Goal: Information Seeking & Learning: Learn about a topic

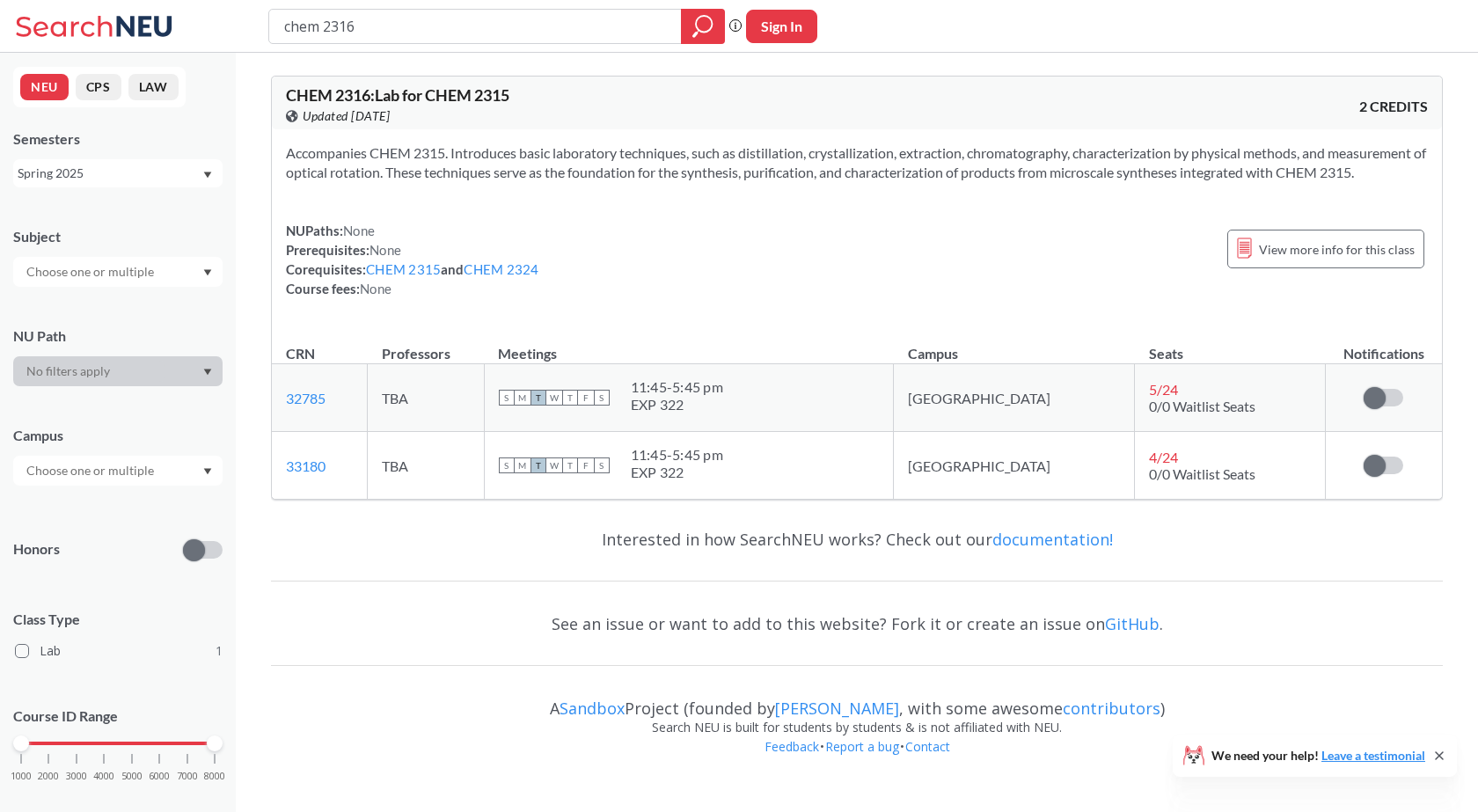
click at [210, 172] on icon "Dropdown arrow" at bounding box center [208, 174] width 8 height 6
click at [134, 211] on div "Fall 2025" at bounding box center [122, 212] width 199 height 19
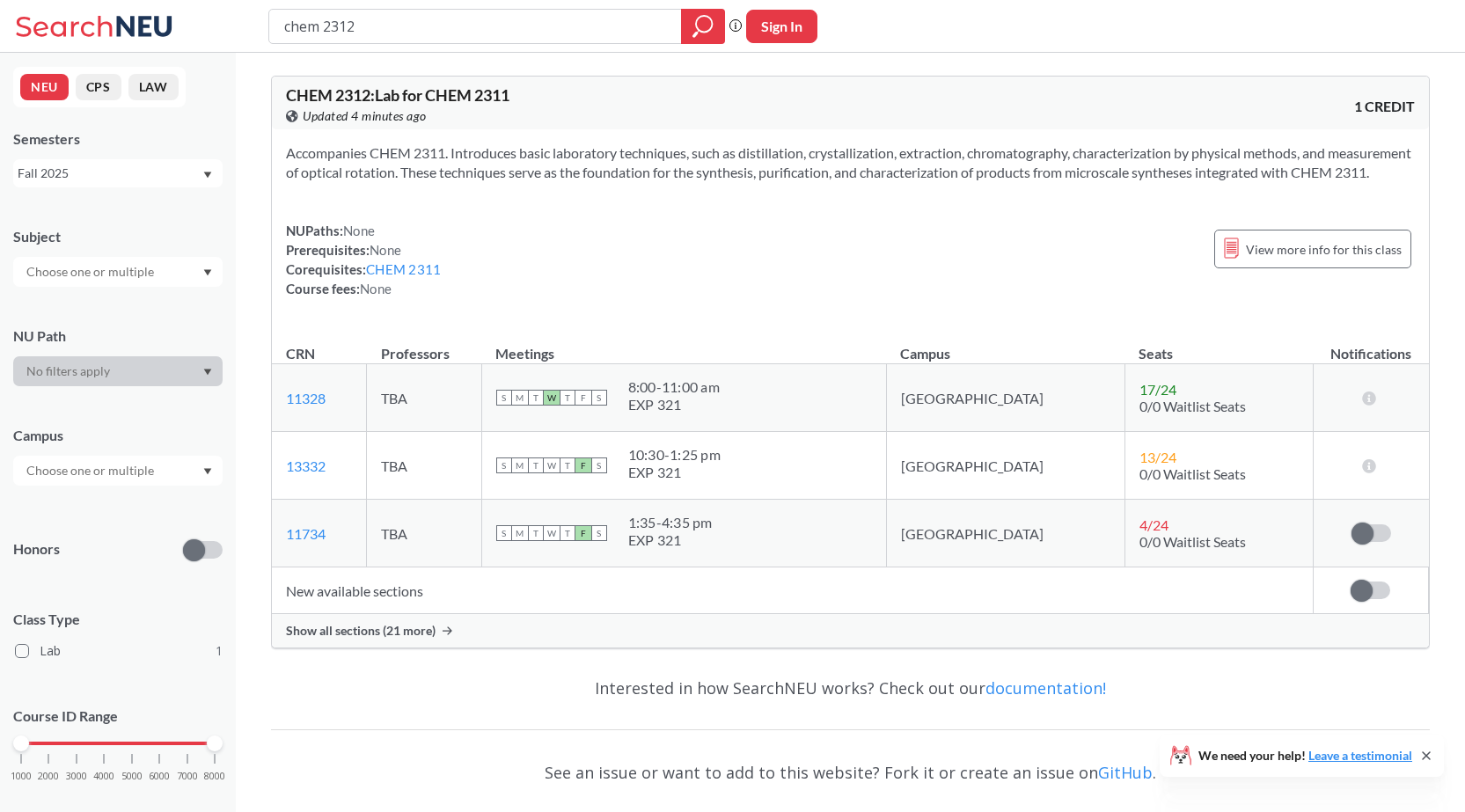
click at [354, 639] on span "Show all sections (21 more)" at bounding box center [360, 631] width 150 height 16
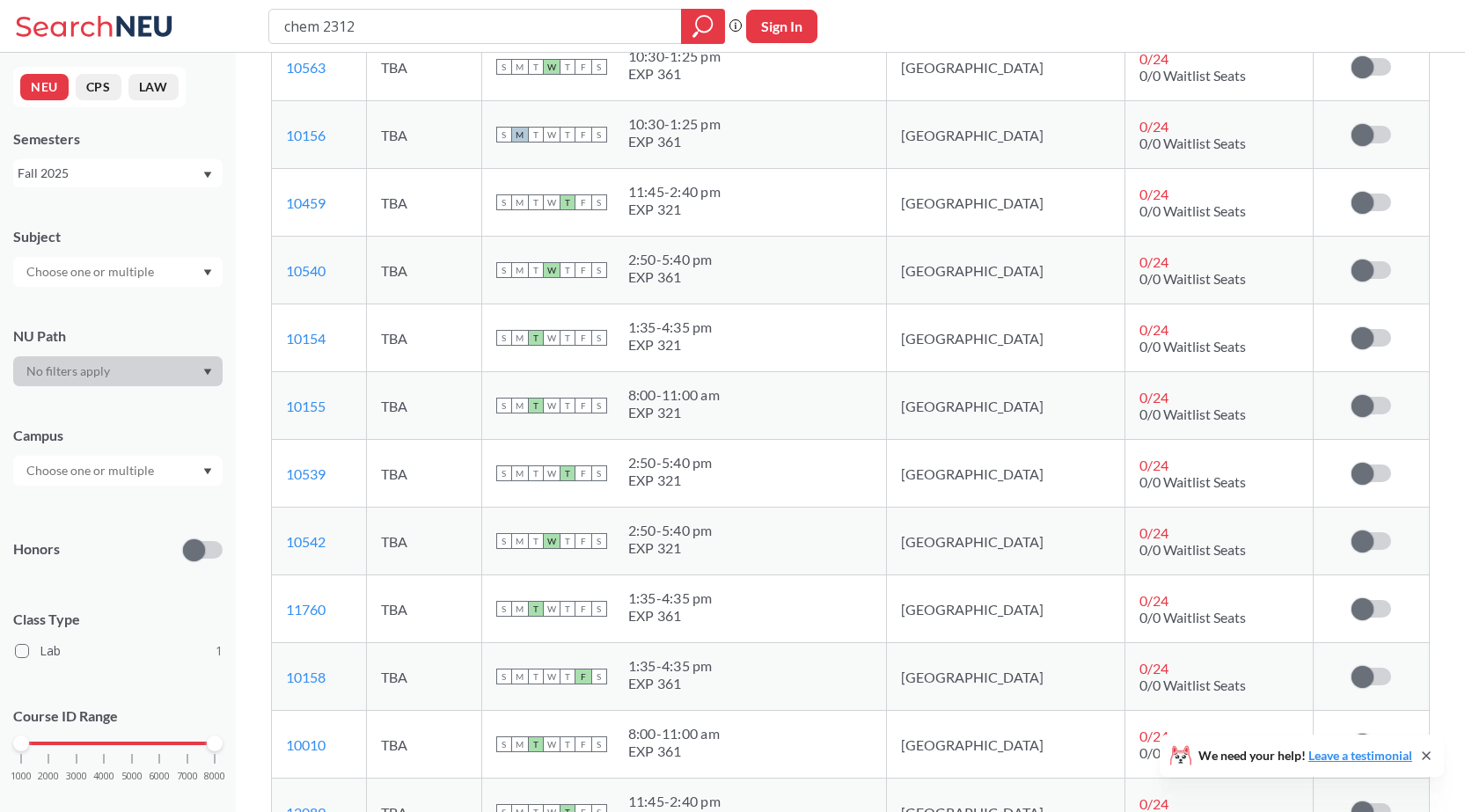
scroll to position [1561, 0]
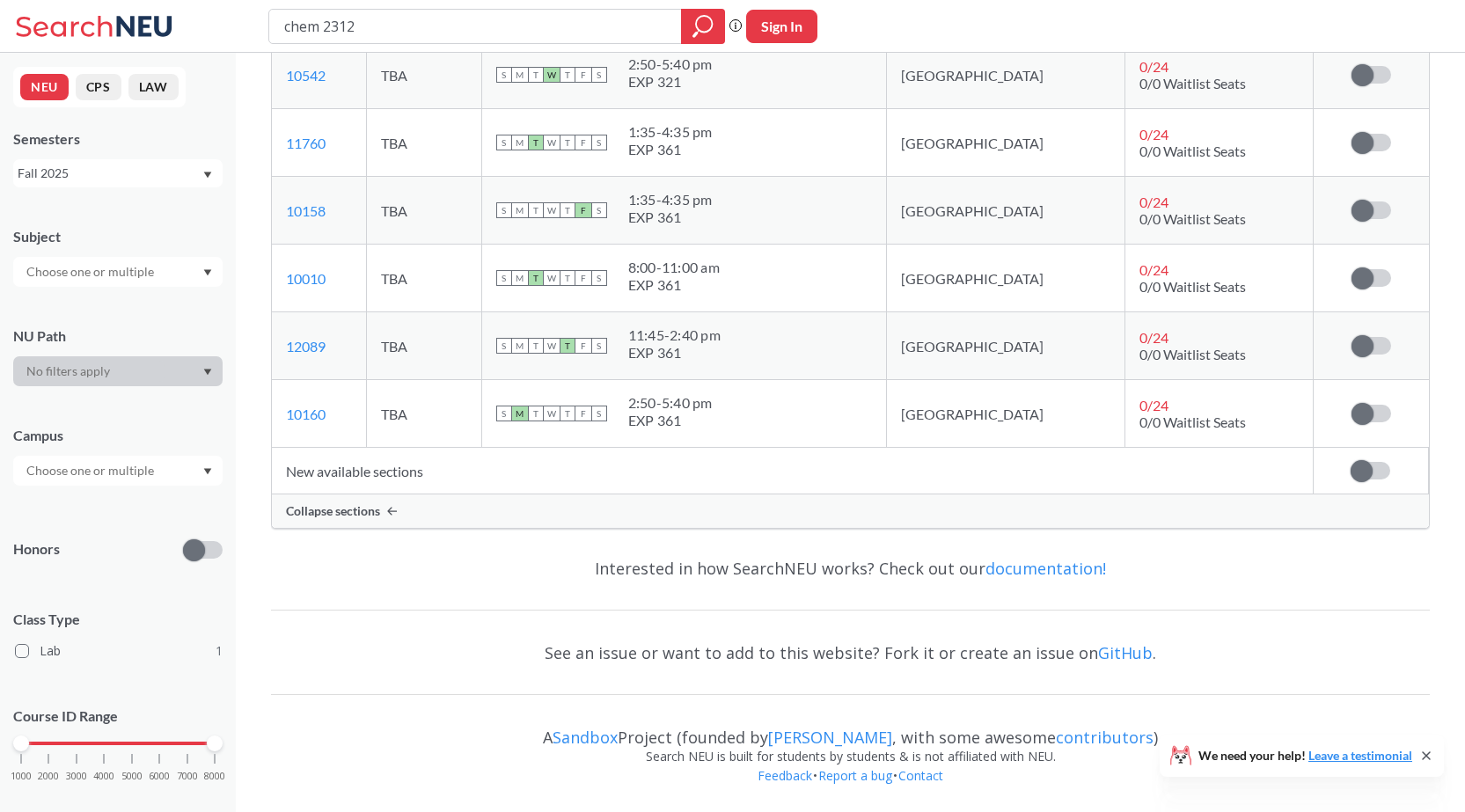
click at [360, 509] on span "Collapse sections" at bounding box center [333, 511] width 94 height 16
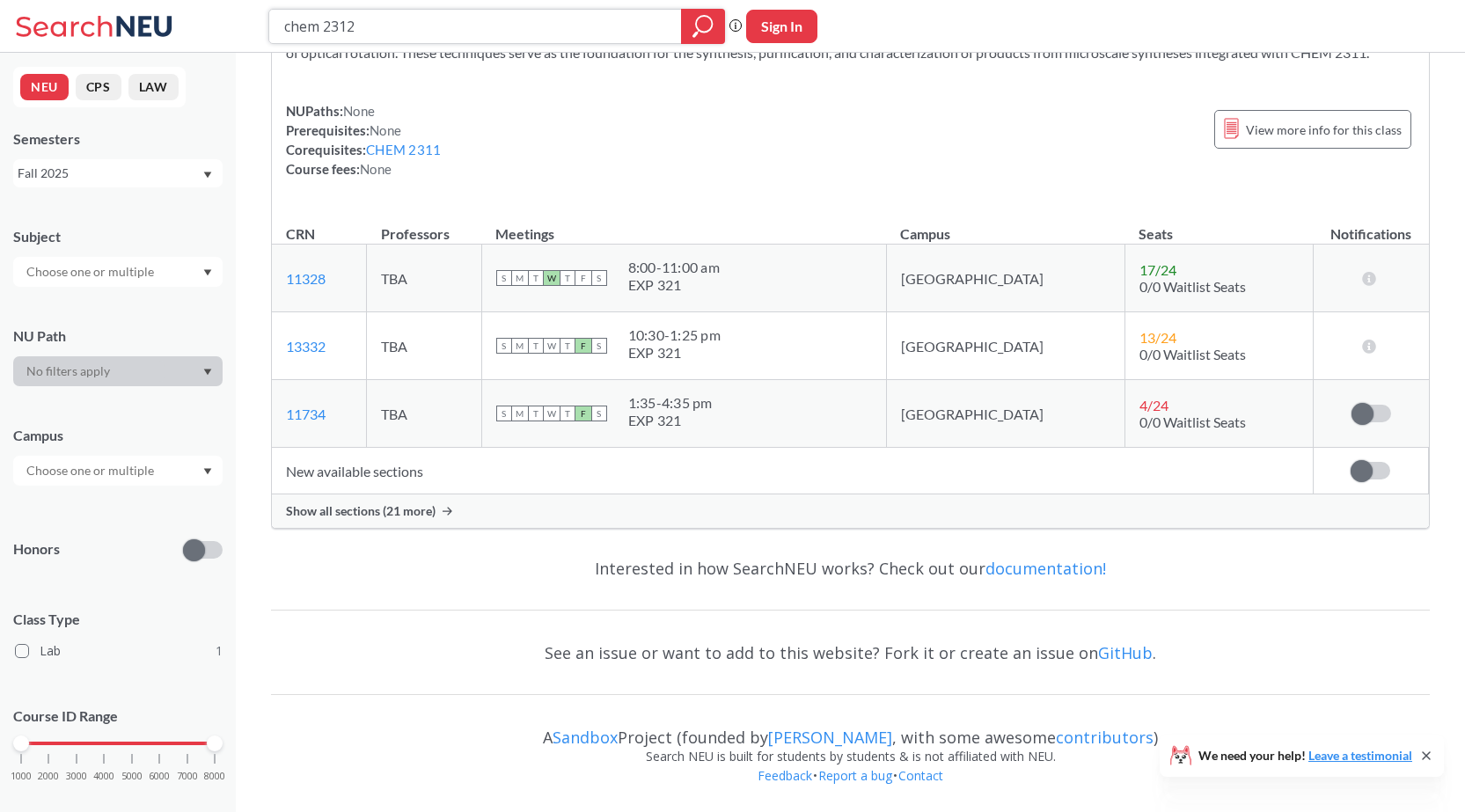
click at [385, 26] on input "chem 2312" at bounding box center [475, 27] width 387 height 30
type input "chem 2314"
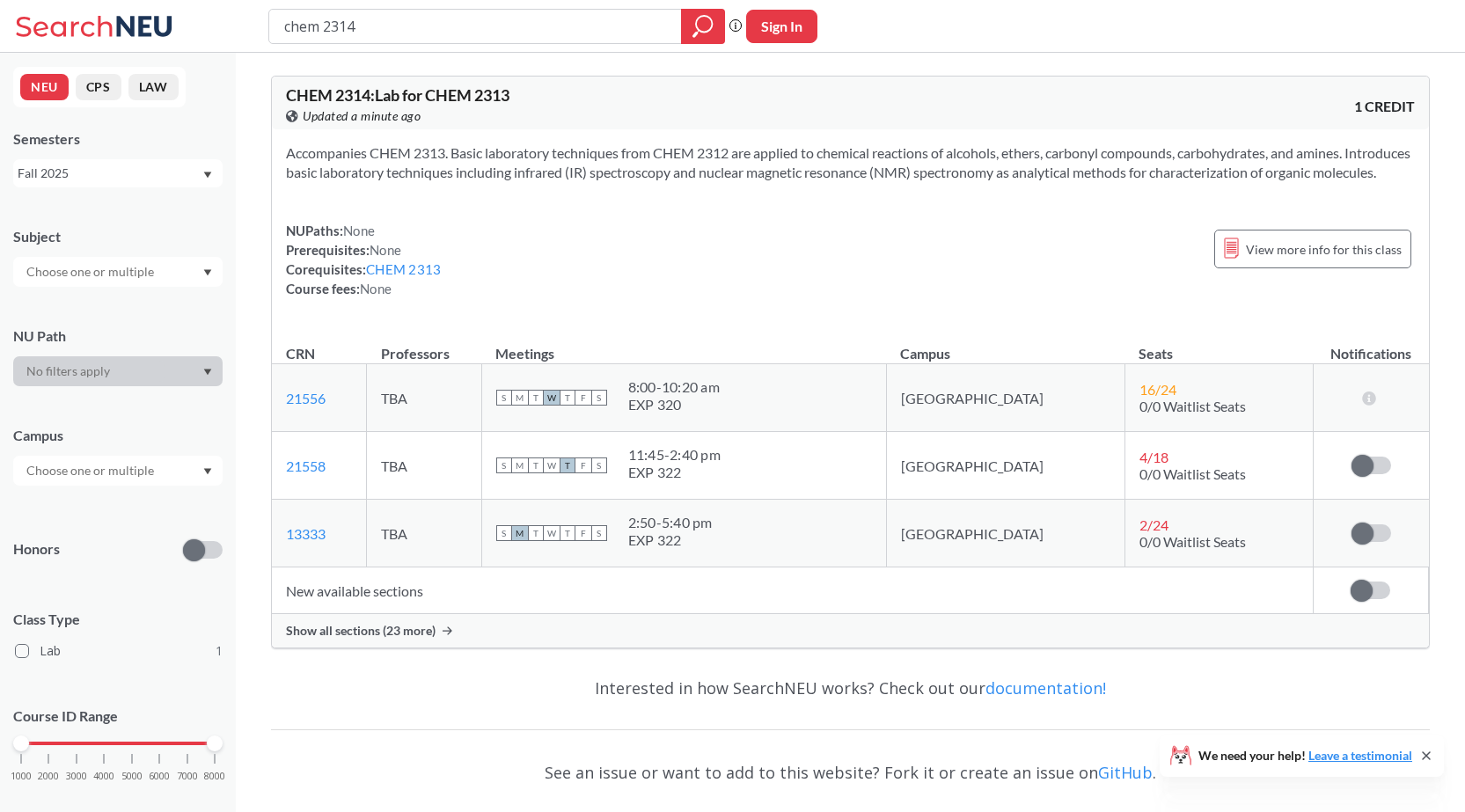
click at [403, 639] on span "Show all sections (23 more)" at bounding box center [360, 631] width 150 height 16
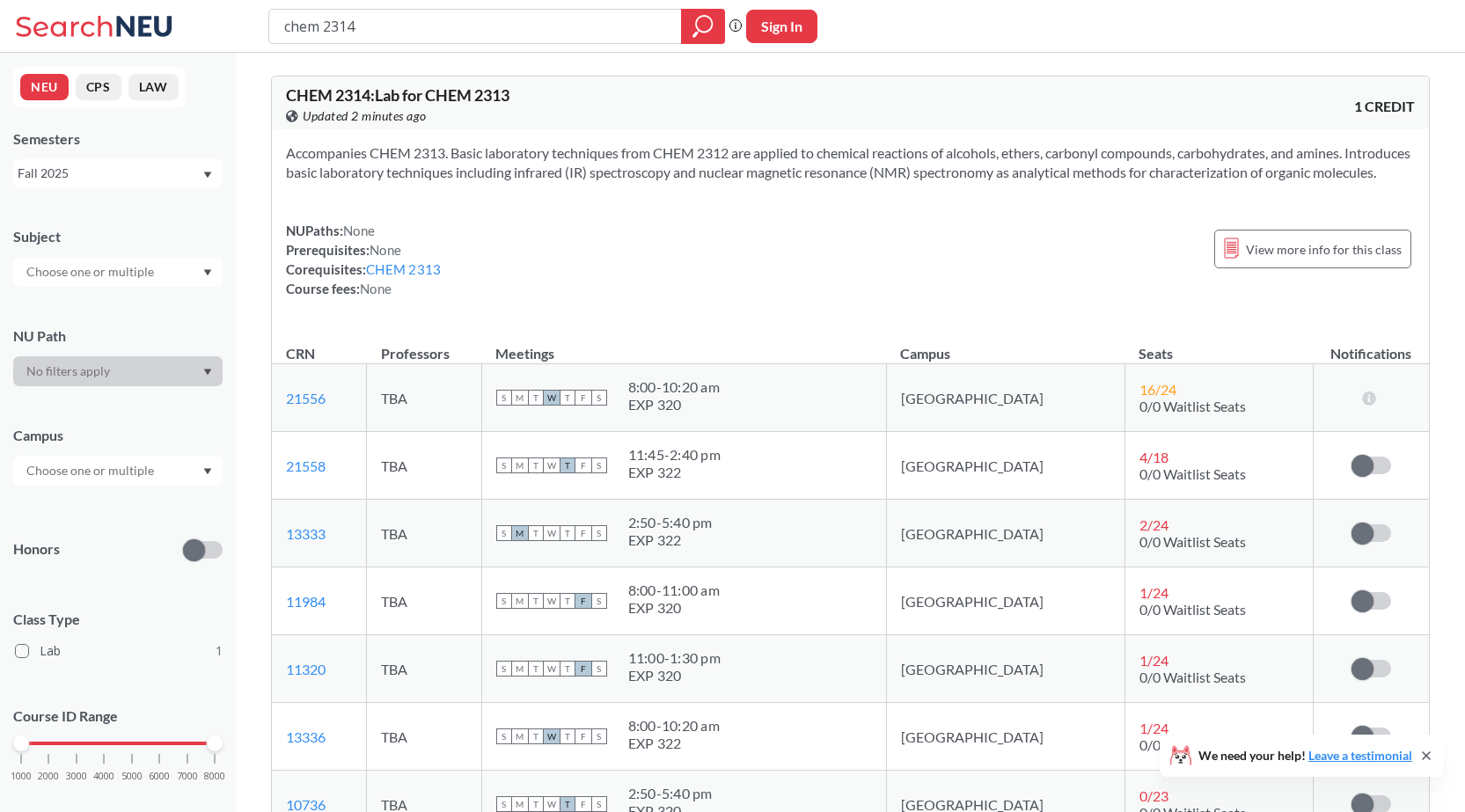
click at [586, 298] on div "NUPaths: None Prerequisites: None Corequisites: CHEM 2313 Course fees: None Vie…" at bounding box center [850, 260] width 1129 height 78
click at [643, 298] on div "NUPaths: None Prerequisites: None Corequisites: CHEM 2313 Course fees: None Vie…" at bounding box center [850, 260] width 1129 height 78
